Goal: Use online tool/utility: Utilize a website feature to perform a specific function

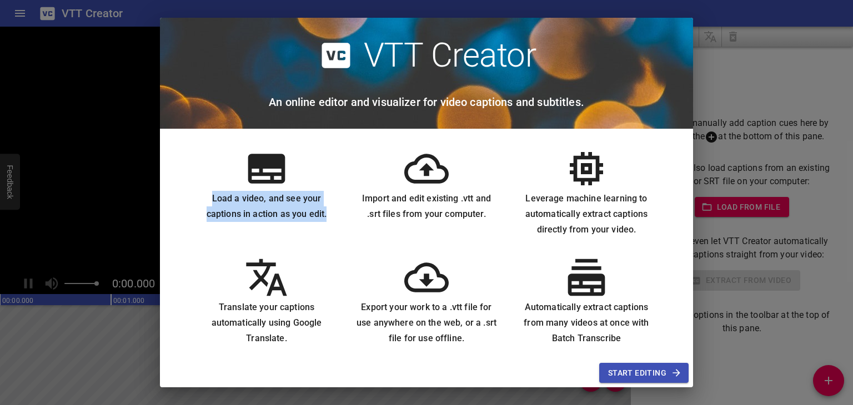
drag, startPoint x: 212, startPoint y: 197, endPoint x: 329, endPoint y: 211, distance: 117.5
click at [329, 211] on h6 "Load a video, and see your captions in action as you edit." at bounding box center [266, 206] width 142 height 31
click at [628, 373] on span "Start Editing" at bounding box center [644, 374] width 72 height 14
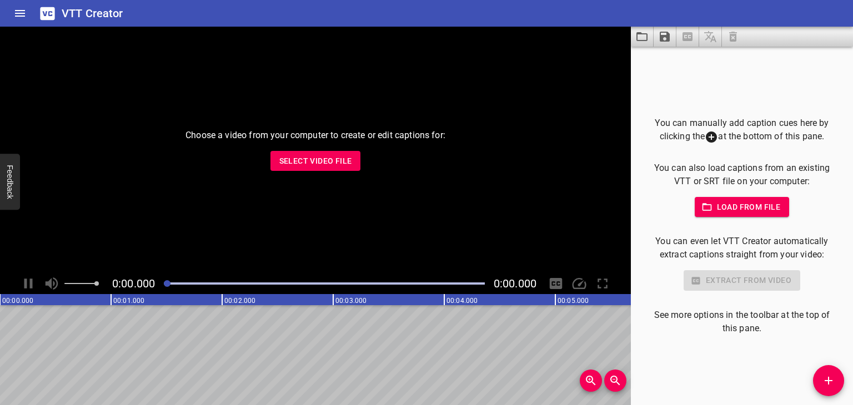
click at [317, 157] on span "Select Video File" at bounding box center [315, 161] width 73 height 14
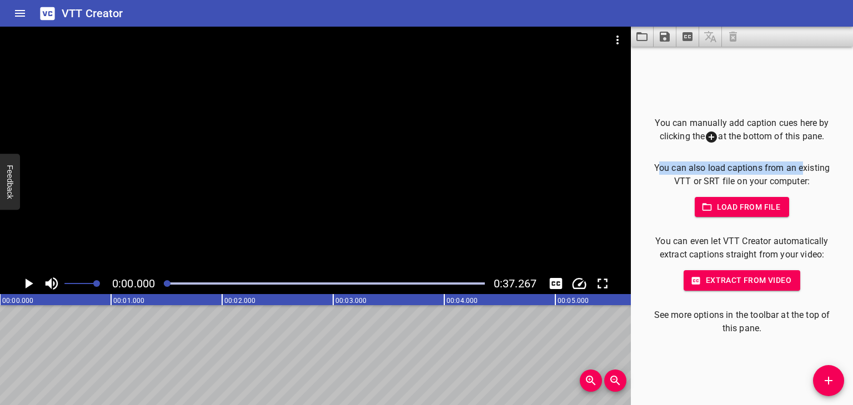
drag, startPoint x: 653, startPoint y: 168, endPoint x: 798, endPoint y: 170, distance: 145.0
click at [798, 170] on p "You can also load captions from an existing VTT or SRT file on your computer:" at bounding box center [742, 175] width 187 height 27
click at [753, 281] on span "Extract from video" at bounding box center [742, 281] width 99 height 14
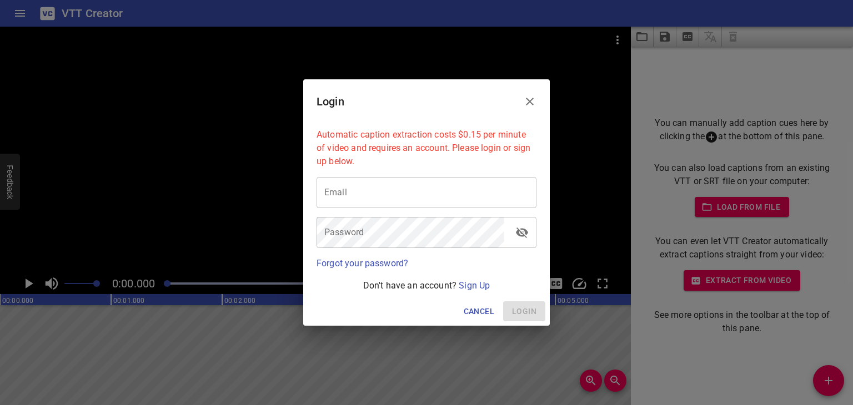
click at [394, 199] on input "email" at bounding box center [427, 192] width 220 height 31
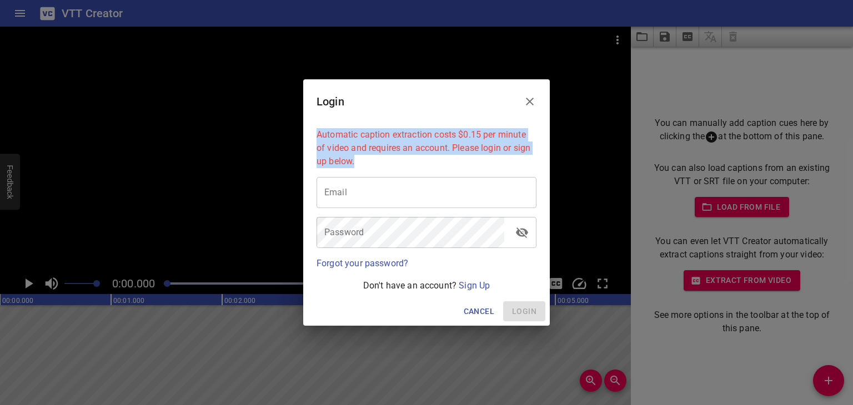
drag, startPoint x: 316, startPoint y: 139, endPoint x: 509, endPoint y: 158, distance: 193.6
click at [509, 158] on p "Automatic caption extraction costs $0.15 per minute of video and requires an ac…" at bounding box center [427, 148] width 220 height 40
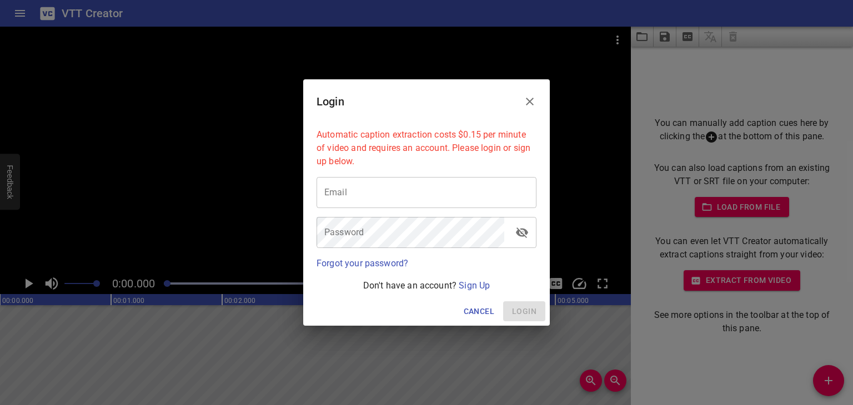
click at [470, 312] on span "Cancel" at bounding box center [479, 312] width 31 height 14
